Goal: Information Seeking & Learning: Learn about a topic

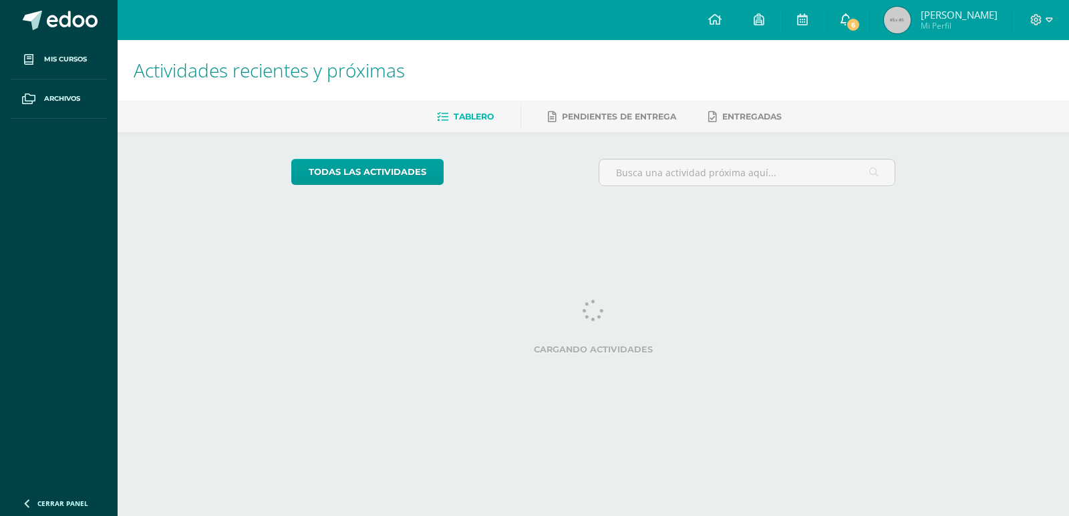
click at [840, 17] on icon at bounding box center [845, 19] width 11 height 12
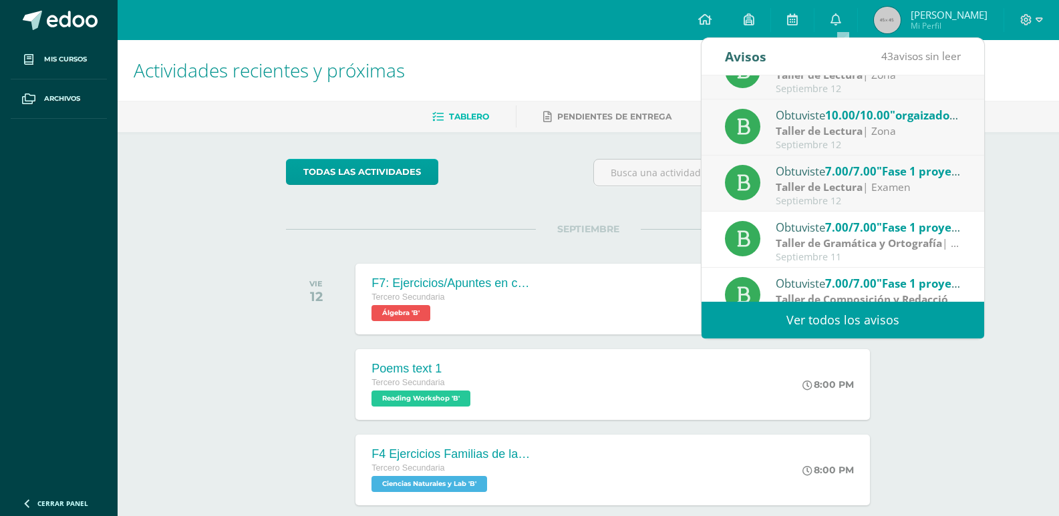
scroll to position [222, 0]
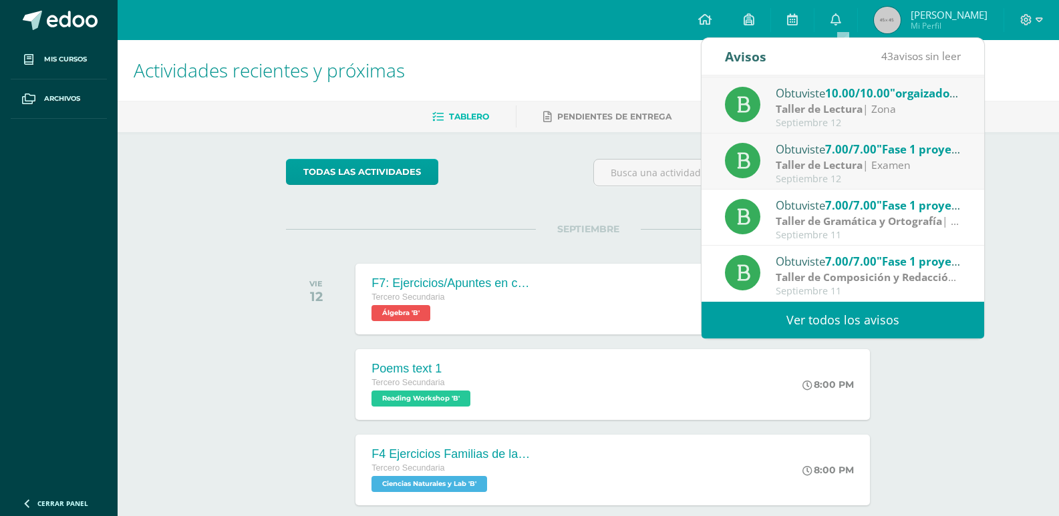
click at [824, 159] on strong "Taller de Lectura" at bounding box center [818, 165] width 87 height 15
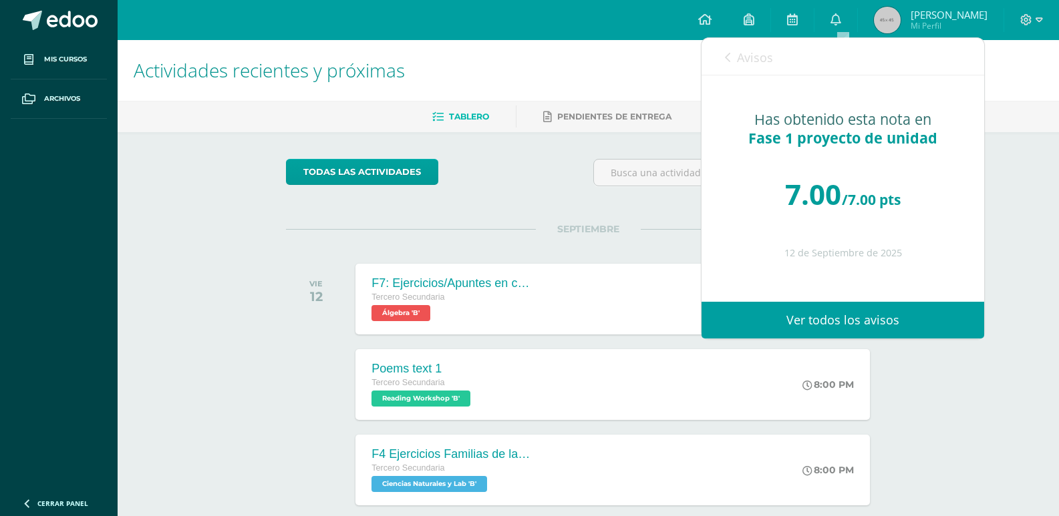
click at [735, 48] on link "Avisos" at bounding box center [749, 57] width 48 height 38
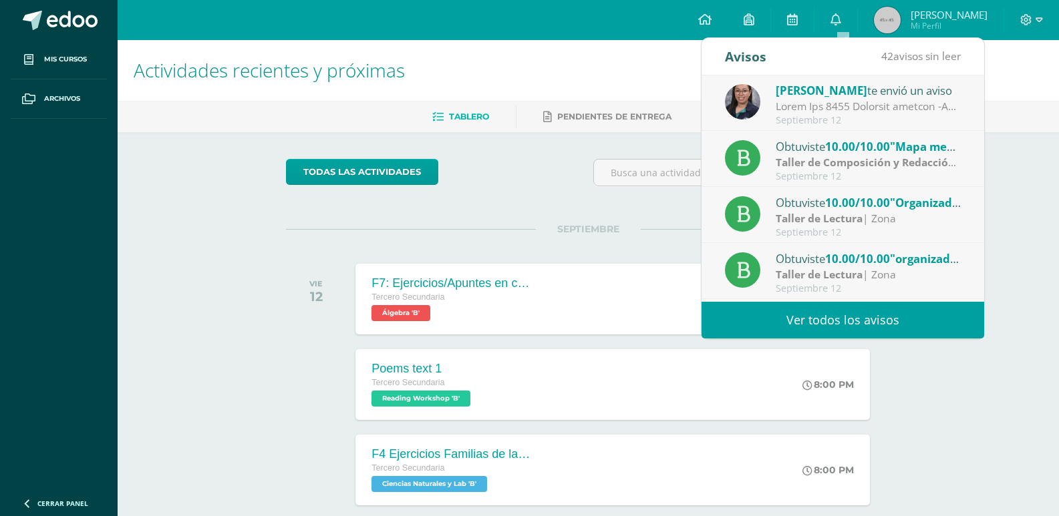
scroll to position [0, 0]
click at [913, 153] on span ""Mapa mental funciones de la comunicación"" at bounding box center [1015, 147] width 251 height 15
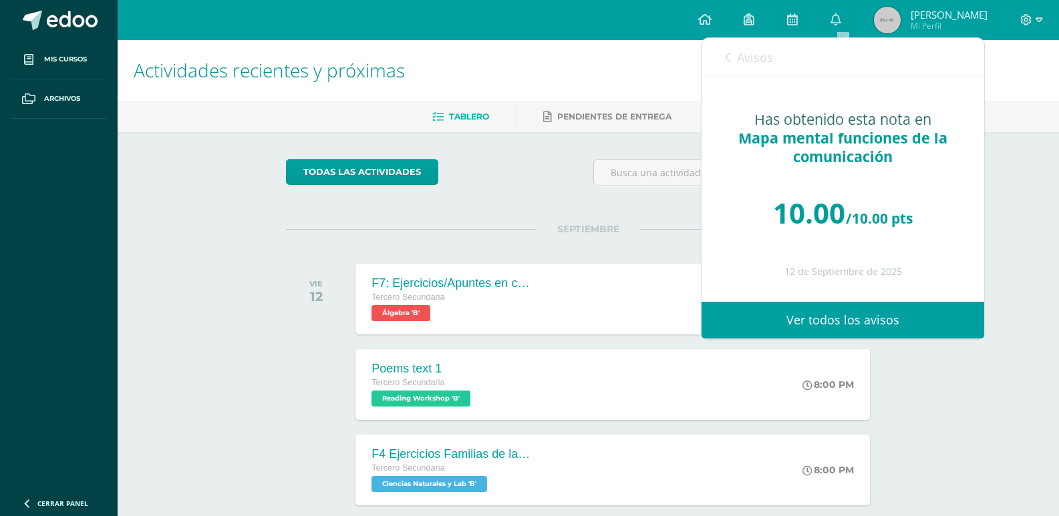
click at [741, 61] on span "Avisos" at bounding box center [755, 57] width 36 height 16
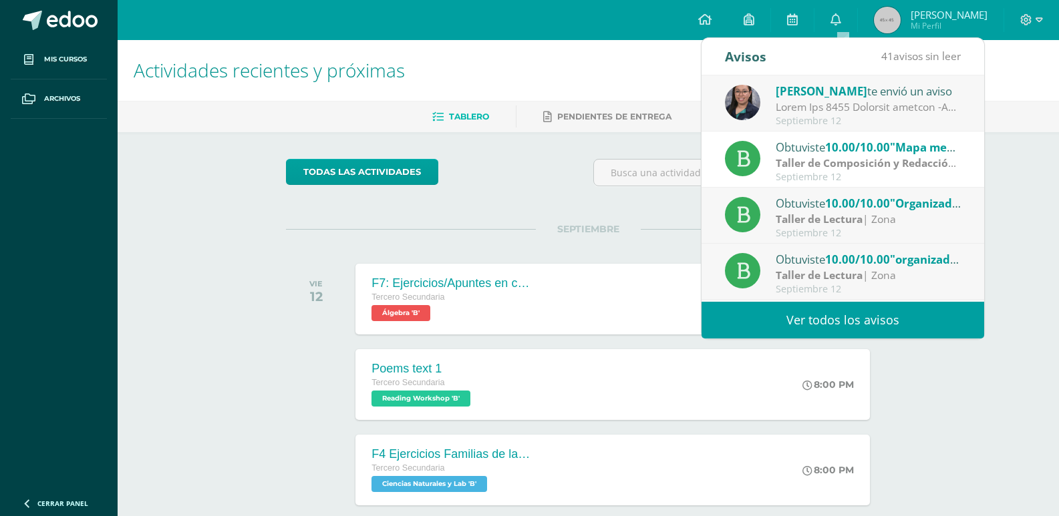
click at [799, 202] on div "Obtuviste 10.00/10.00 "Organizador gráfico Literatura grecolatina y medieval" e…" at bounding box center [868, 202] width 186 height 17
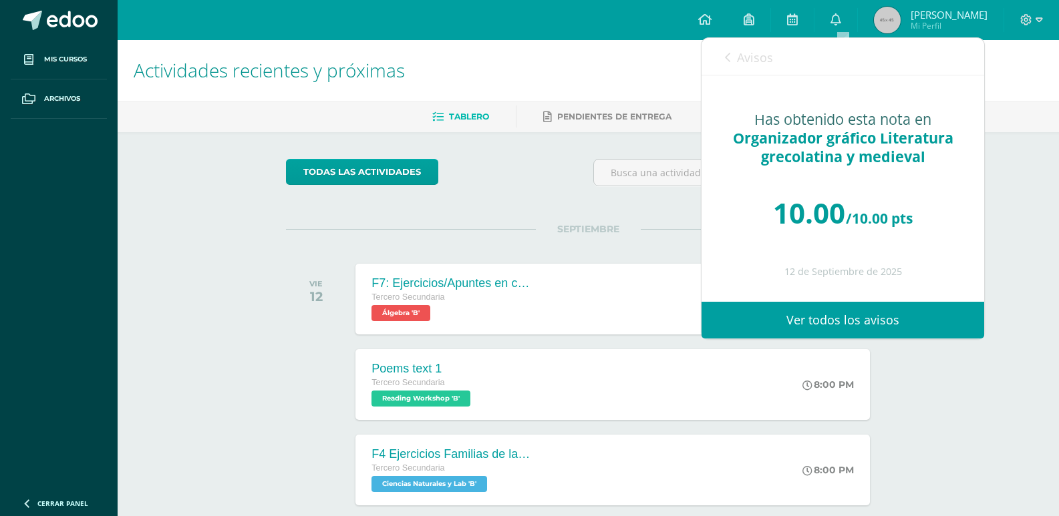
click at [743, 55] on span "Avisos" at bounding box center [755, 57] width 36 height 16
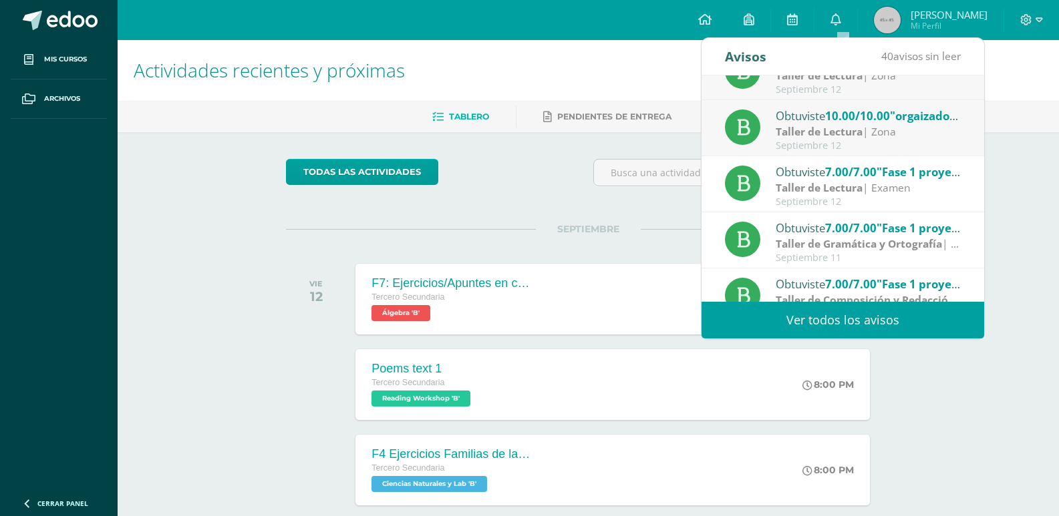
scroll to position [200, 0]
click at [844, 128] on strong "Taller de Lectura" at bounding box center [818, 131] width 87 height 15
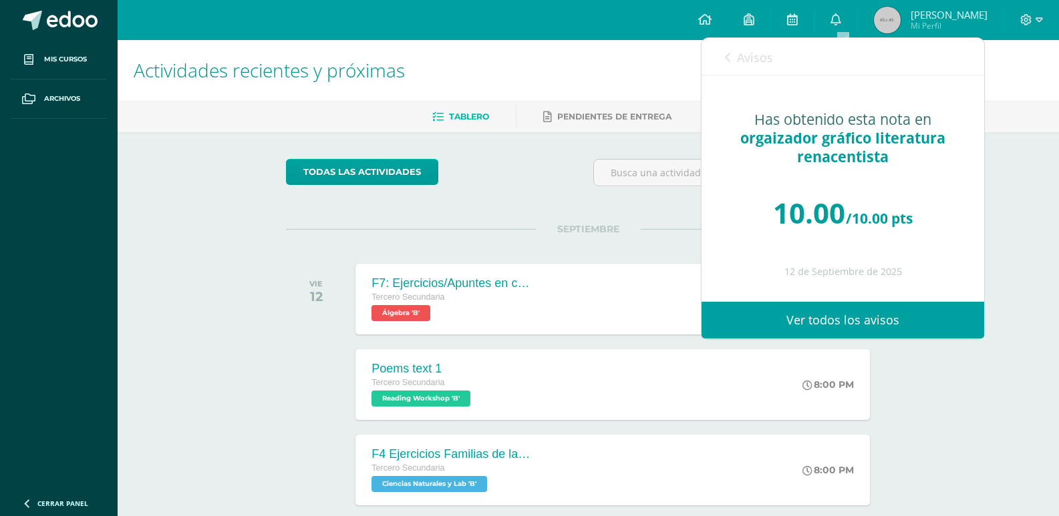
click at [757, 53] on span "Avisos" at bounding box center [755, 57] width 36 height 16
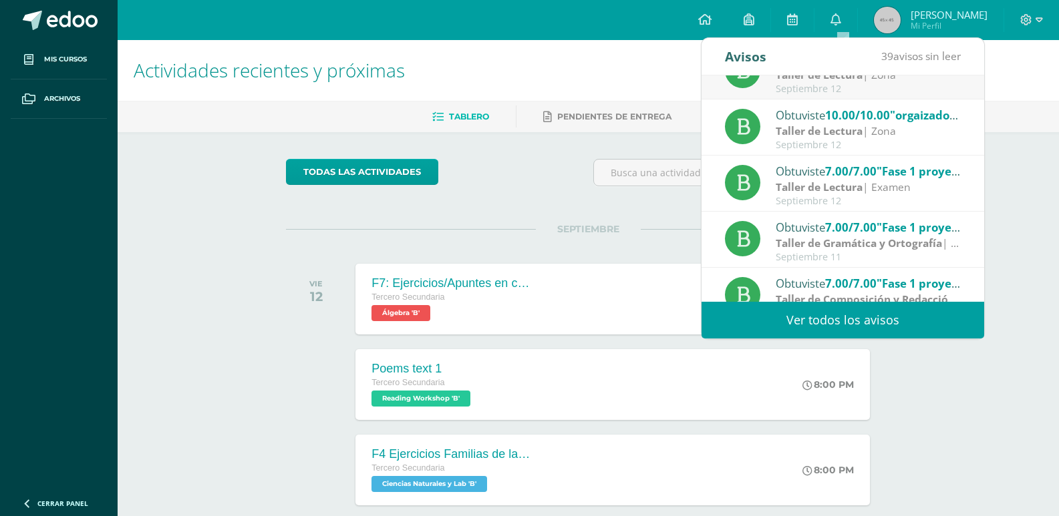
click at [824, 110] on div "Obtuviste 10.00/10.00 "orgaizador gráfico literatura renacentista" en Taller de…" at bounding box center [868, 114] width 186 height 17
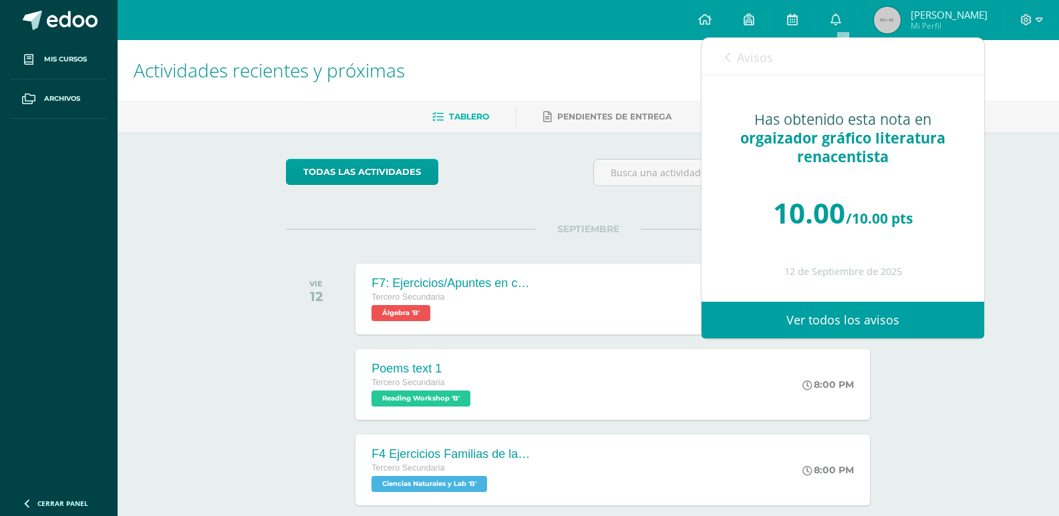
click at [755, 59] on span "Avisos" at bounding box center [755, 57] width 36 height 16
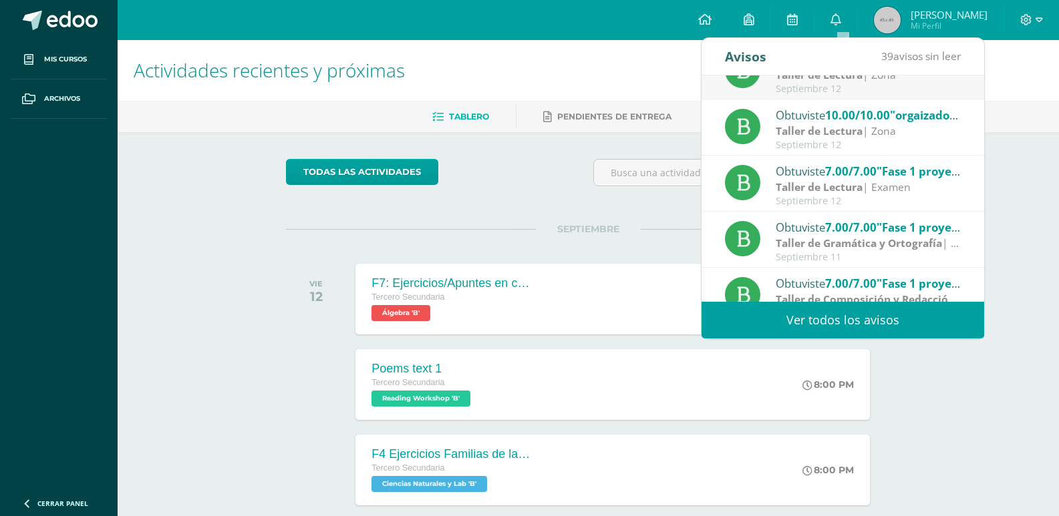
click at [792, 75] on strong "Taller de Lectura" at bounding box center [818, 74] width 87 height 15
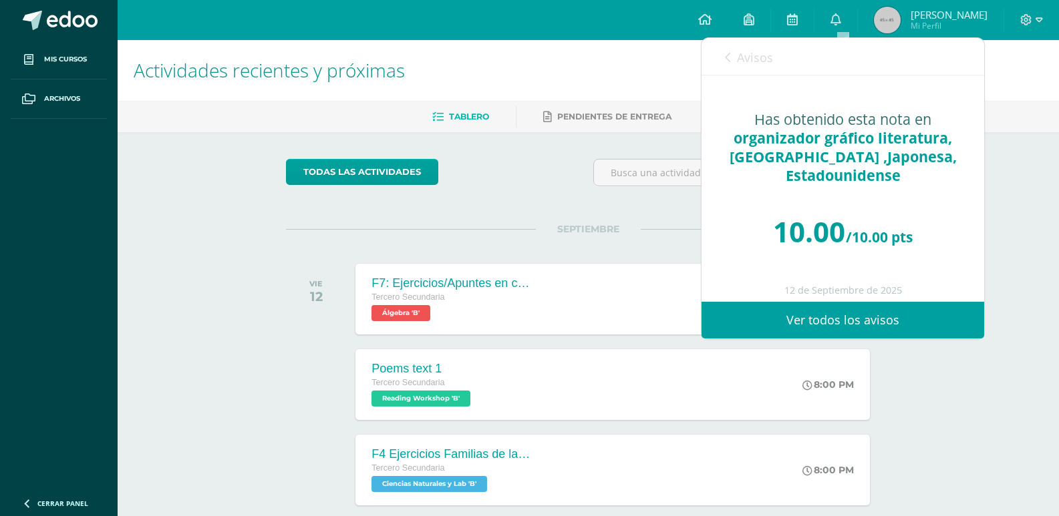
click at [747, 49] on link "Avisos" at bounding box center [749, 57] width 48 height 38
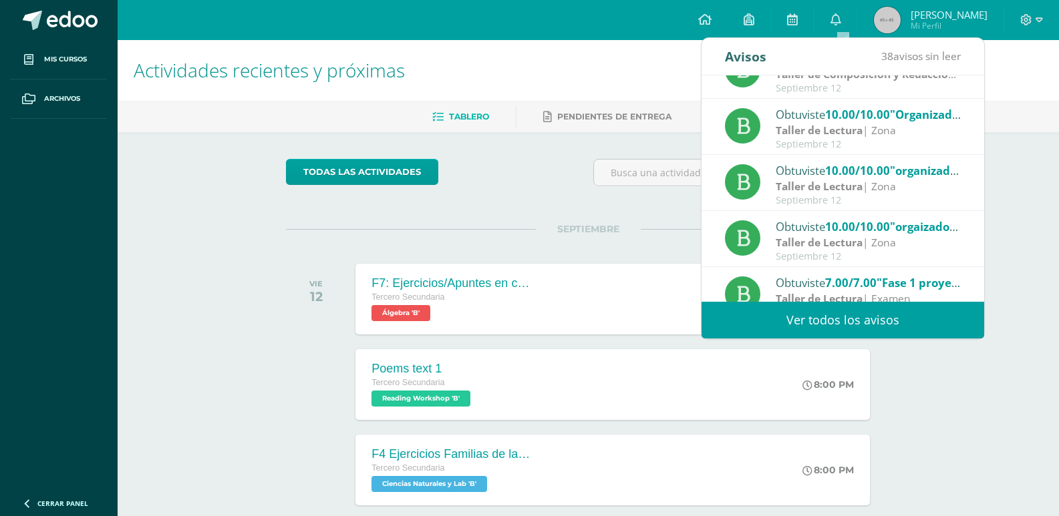
scroll to position [0, 0]
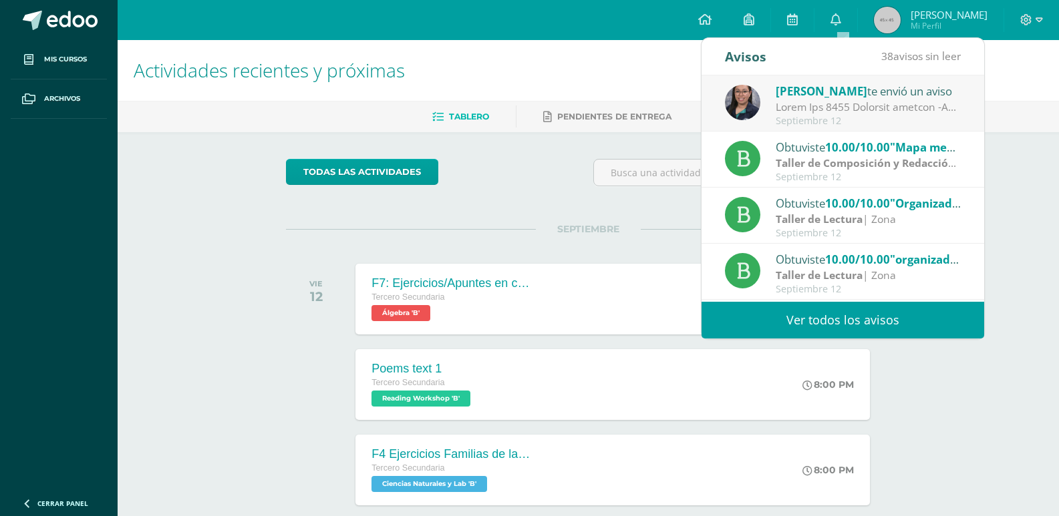
click at [845, 100] on div at bounding box center [868, 107] width 186 height 15
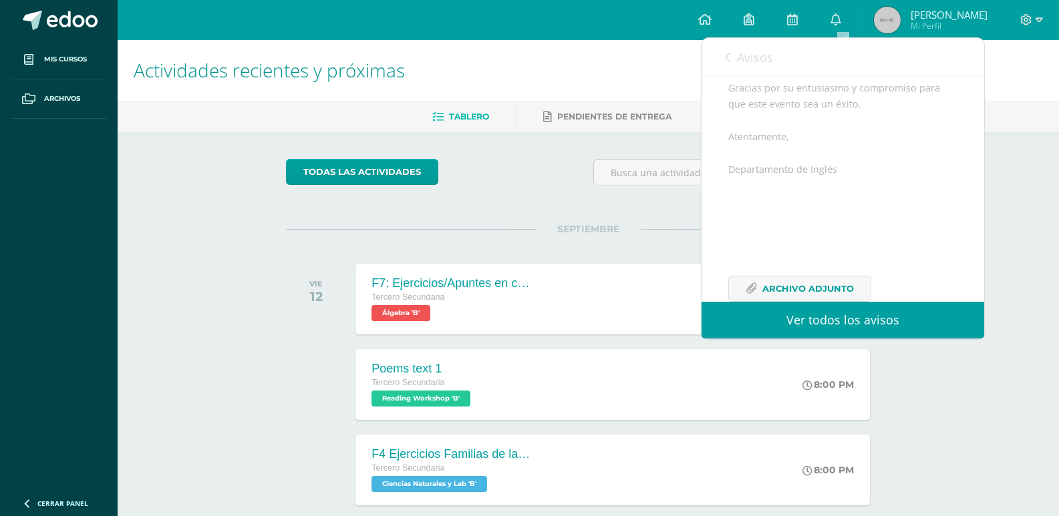
scroll to position [931, 0]
click at [853, 252] on link "Archivo Adjunto" at bounding box center [799, 259] width 143 height 26
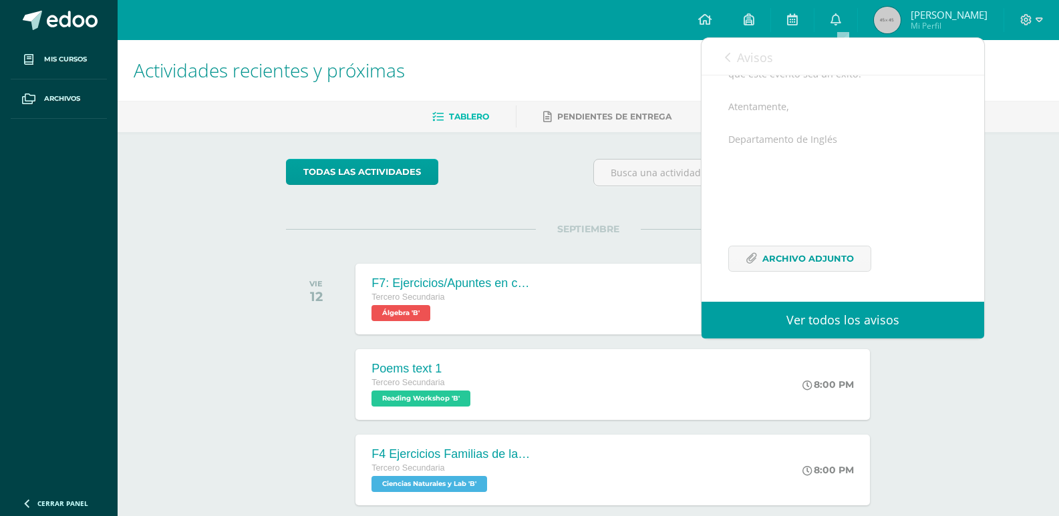
click at [260, 355] on div "todas las Actividades No tienes actividades Échale un vistazo a los demás perío…" at bounding box center [588, 489] width 658 height 714
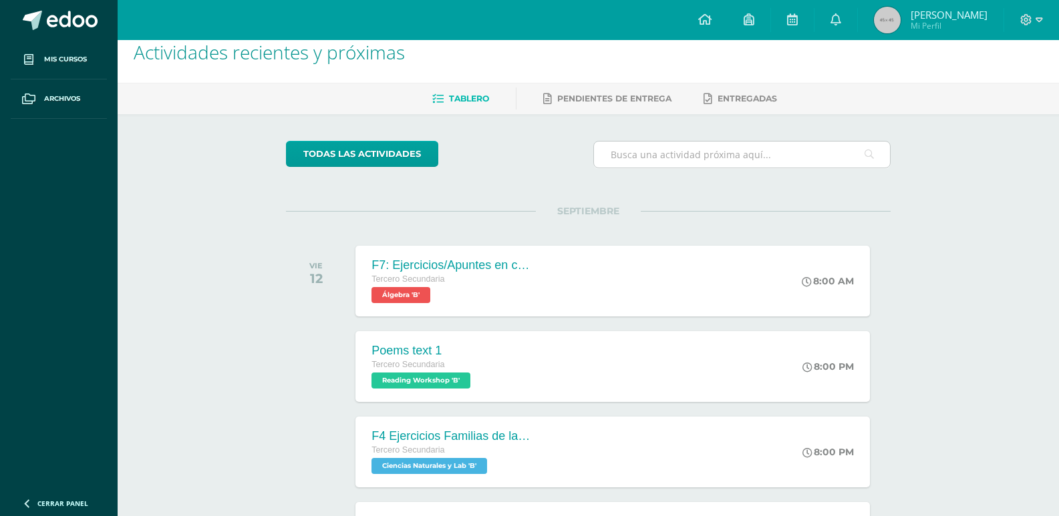
scroll to position [0, 0]
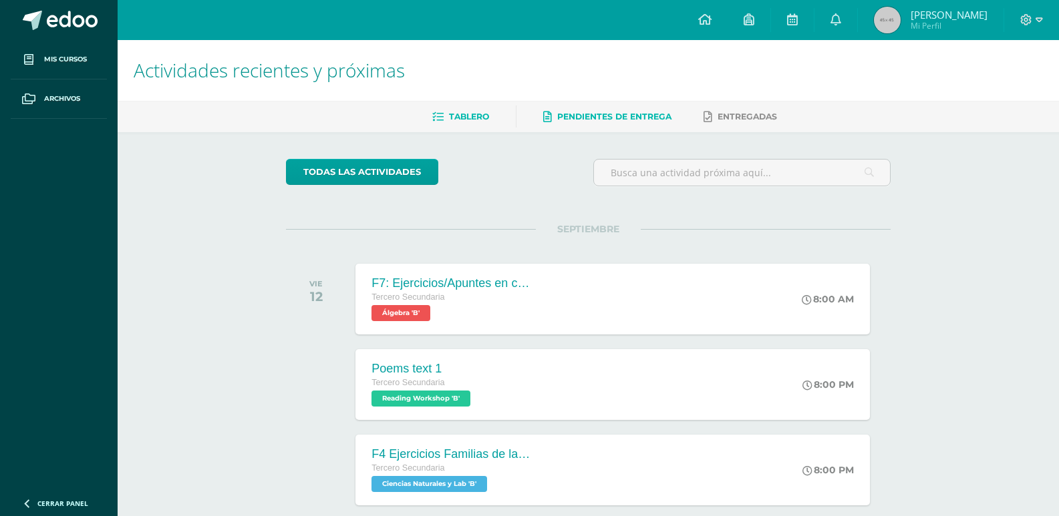
click at [620, 116] on span "Pendientes de entrega" at bounding box center [614, 117] width 114 height 10
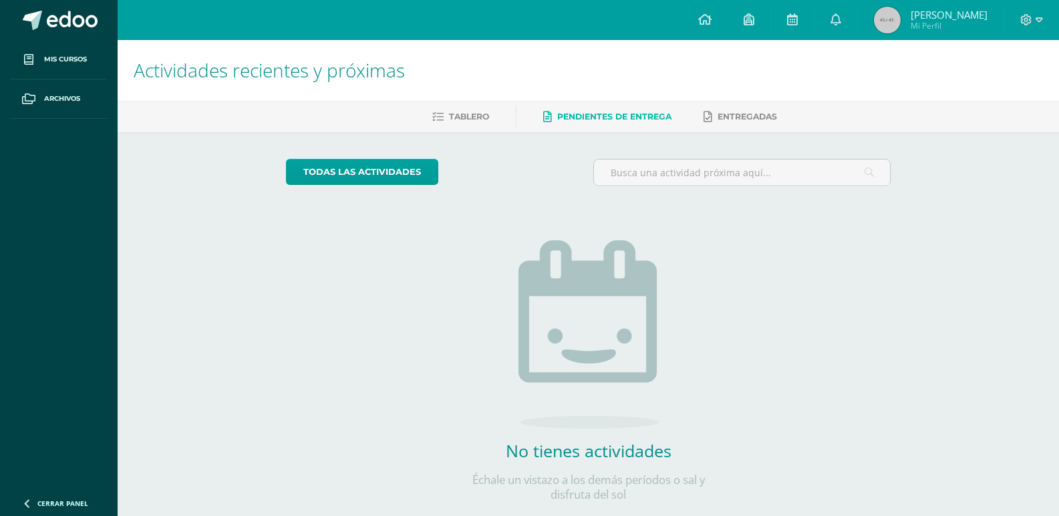
click at [935, 21] on span "Mi Perfil" at bounding box center [948, 25] width 77 height 11
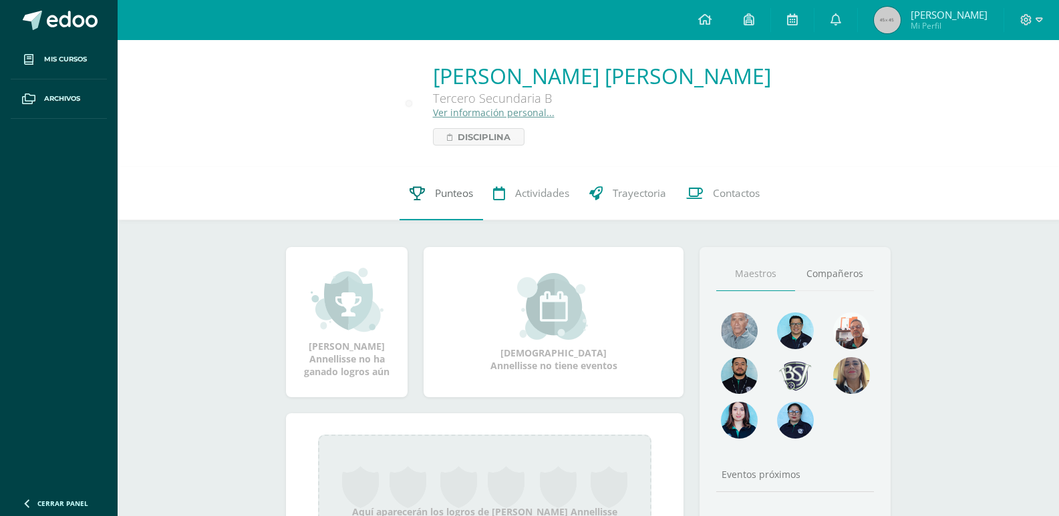
click at [440, 194] on span "Punteos" at bounding box center [454, 193] width 38 height 14
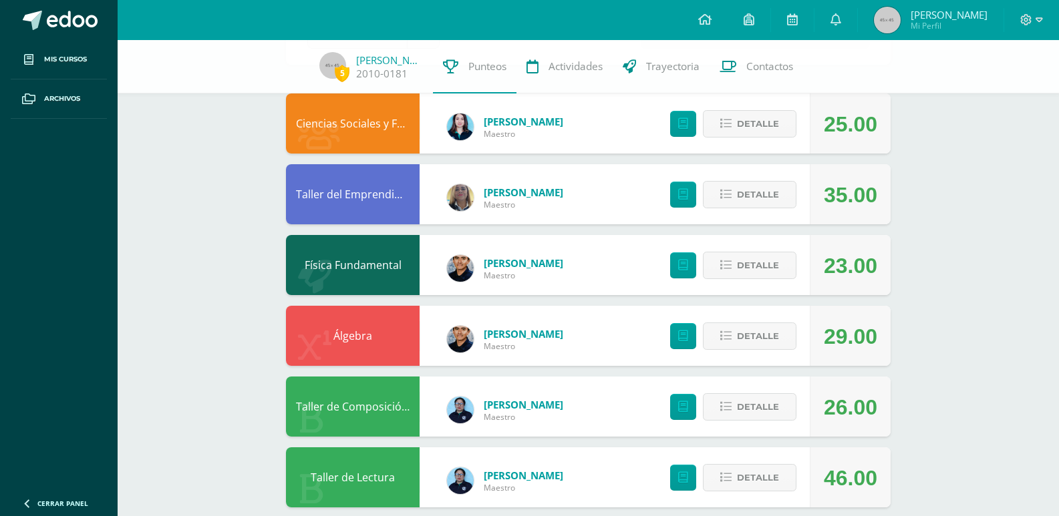
scroll to position [134, 0]
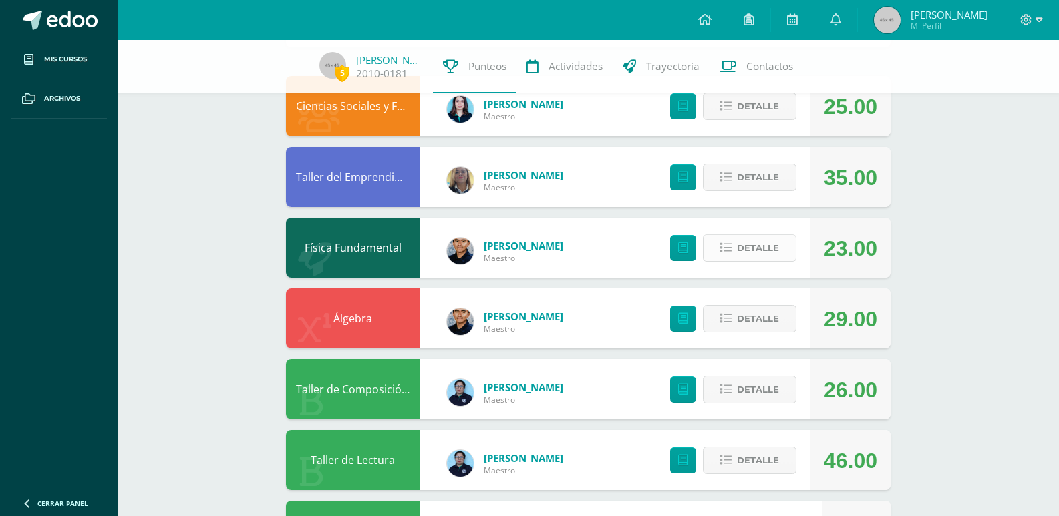
click at [737, 253] on span "Detalle" at bounding box center [758, 248] width 42 height 25
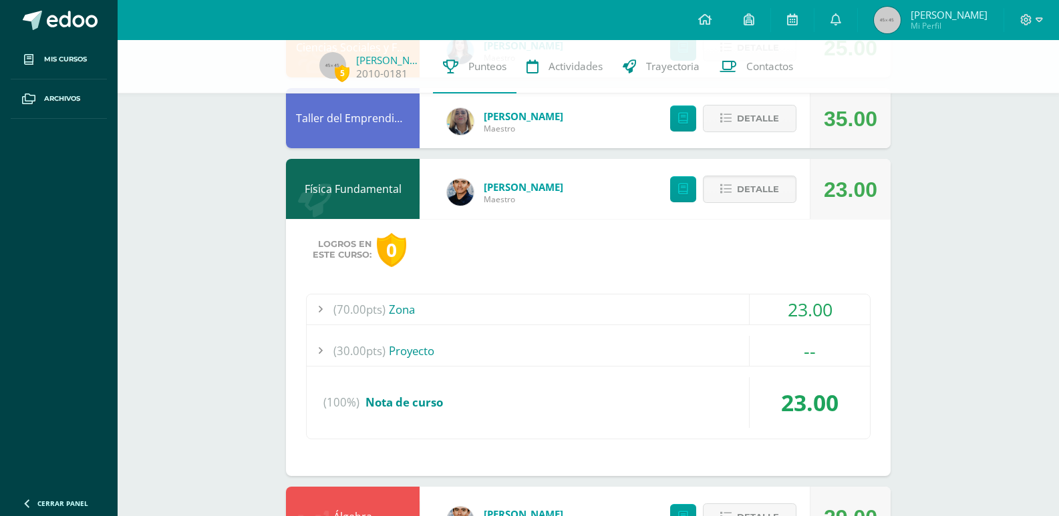
scroll to position [200, 0]
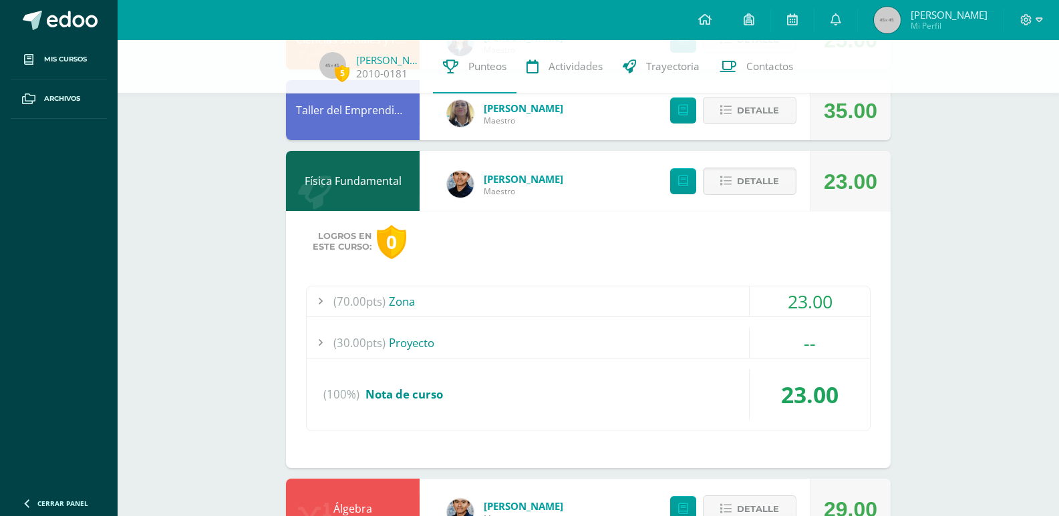
click at [413, 299] on div "(70.00pts) Zona" at bounding box center [588, 302] width 563 height 30
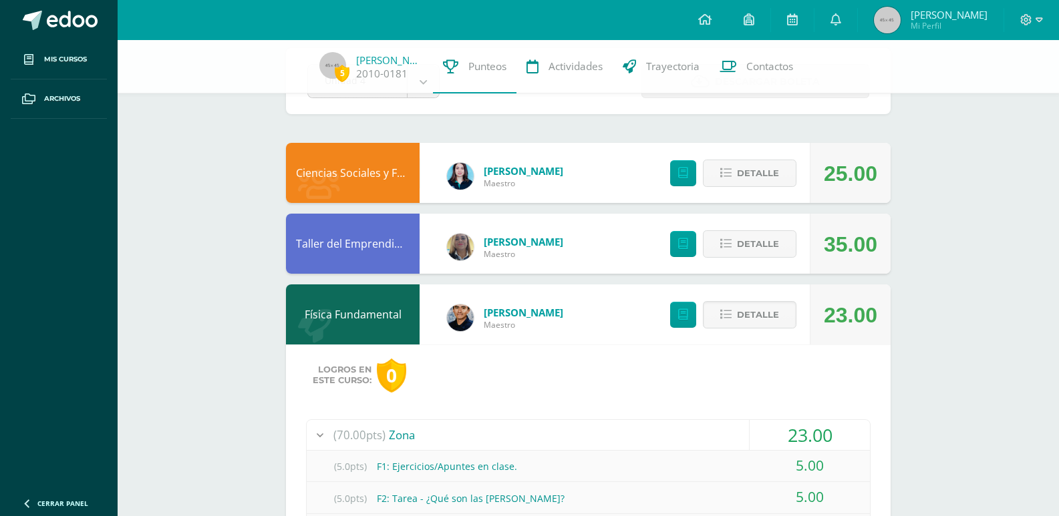
scroll to position [0, 0]
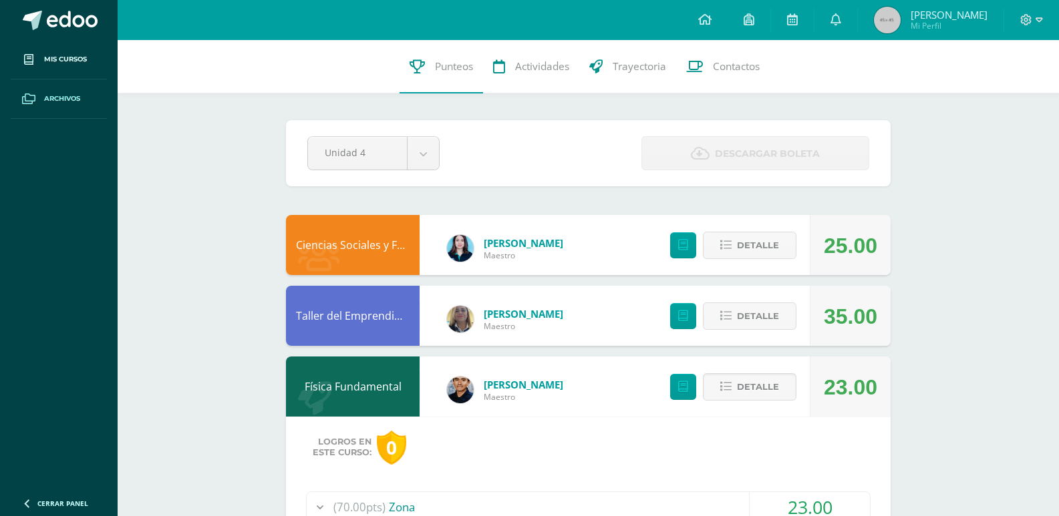
click at [69, 90] on link "Archivos" at bounding box center [59, 98] width 96 height 39
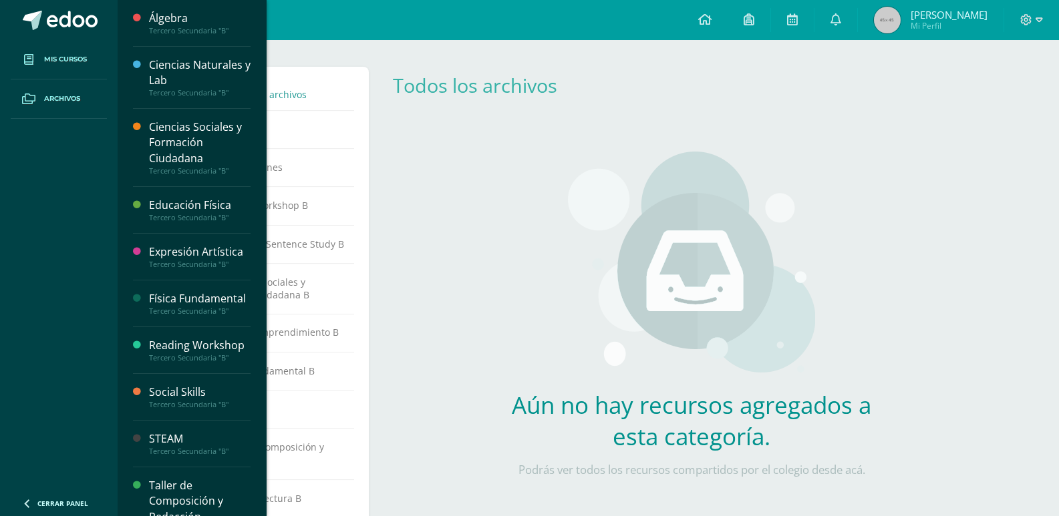
click at [77, 54] on span "Mis cursos" at bounding box center [65, 59] width 43 height 11
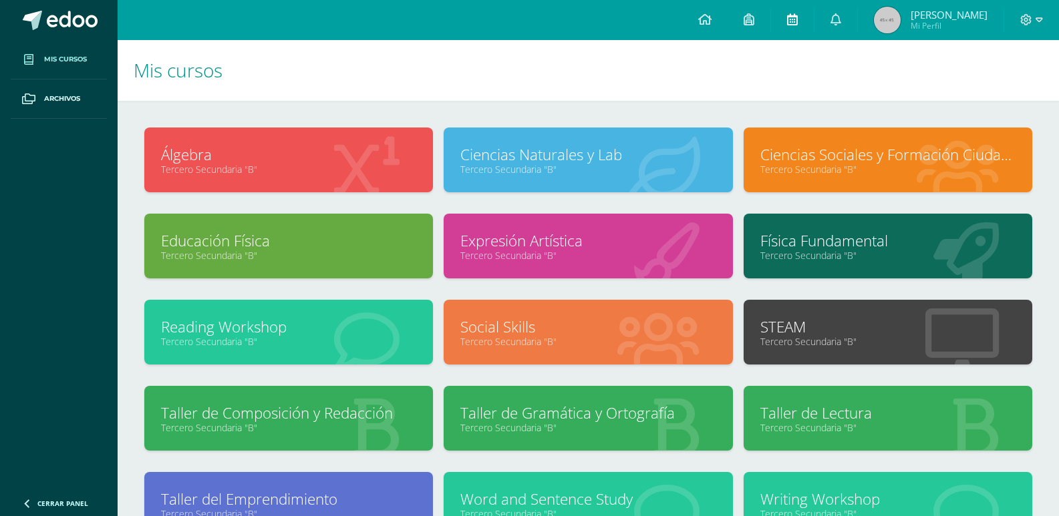
click at [795, 21] on link at bounding box center [792, 20] width 43 height 40
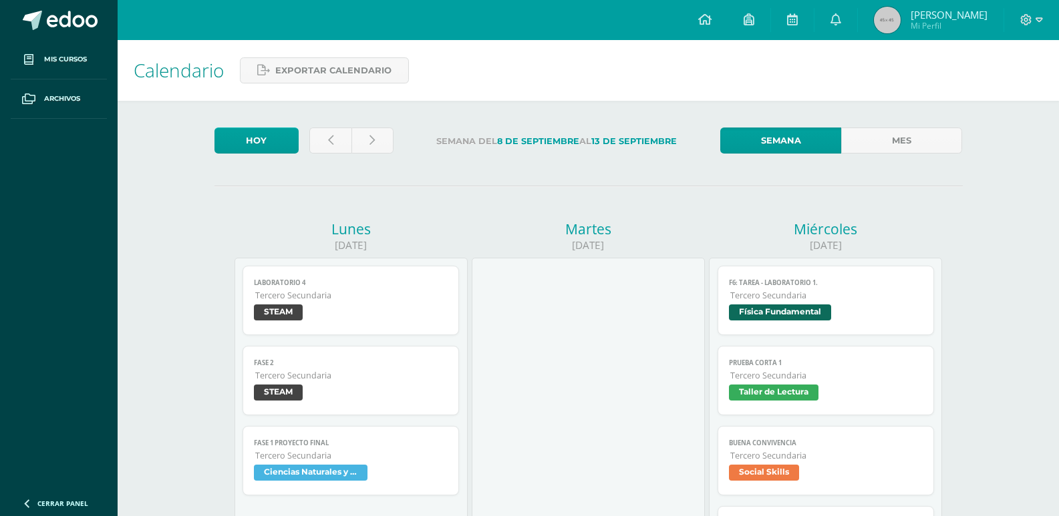
click at [746, 297] on span "Tercero Secundaria" at bounding box center [826, 295] width 193 height 11
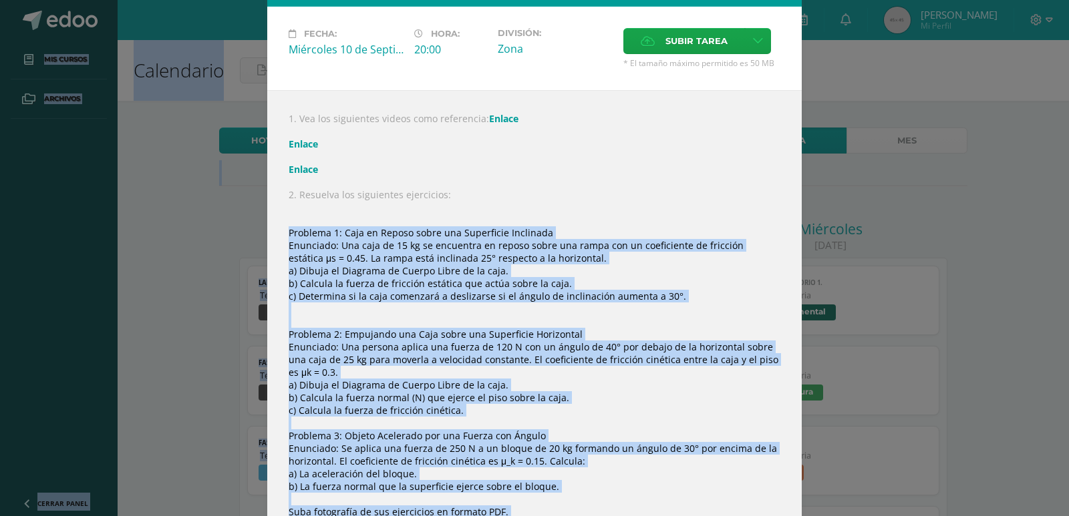
scroll to position [169, 0]
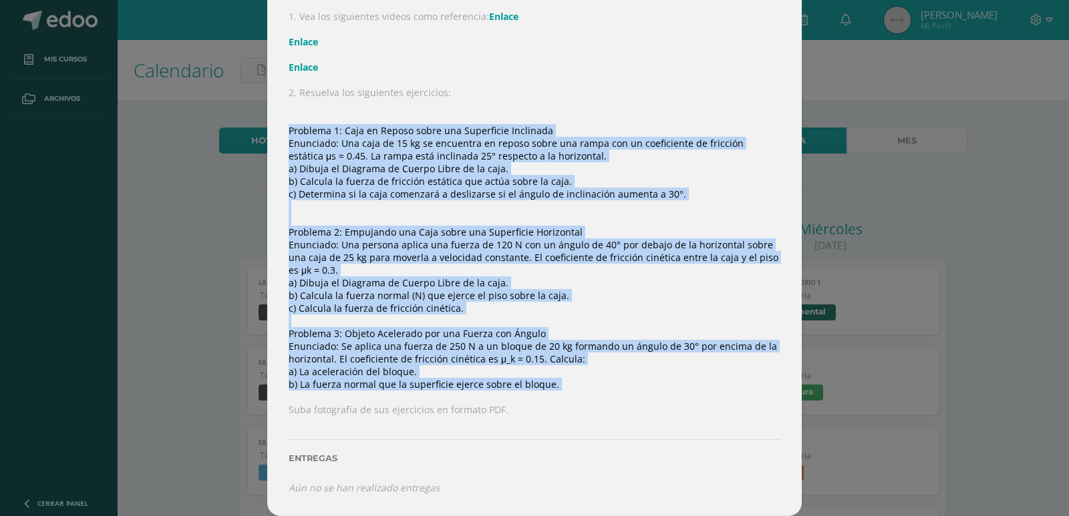
drag, startPoint x: 282, startPoint y: 234, endPoint x: 570, endPoint y: 393, distance: 328.8
click at [570, 393] on div "1. Vea los siguientes videos como referencia: Enlace Enlace Enlace 2. Resuelva …" at bounding box center [534, 252] width 534 height 528
copy div "Loremips 5: Dolo si Ametco adipi eli Seddoeiusm Temporinc Utlaboree: Dol magn a…"
